Goal: Information Seeking & Learning: Learn about a topic

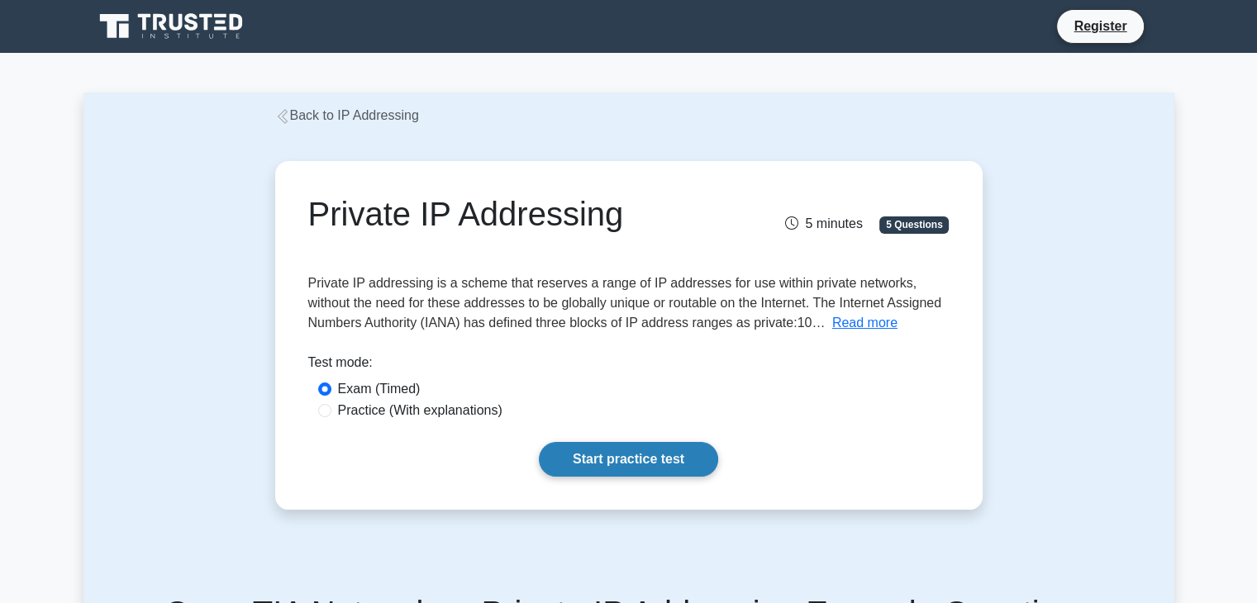
click at [575, 446] on link "Start practice test" at bounding box center [628, 459] width 179 height 35
click at [579, 450] on link "Start practice test" at bounding box center [628, 459] width 179 height 35
